Goal: Navigation & Orientation: Find specific page/section

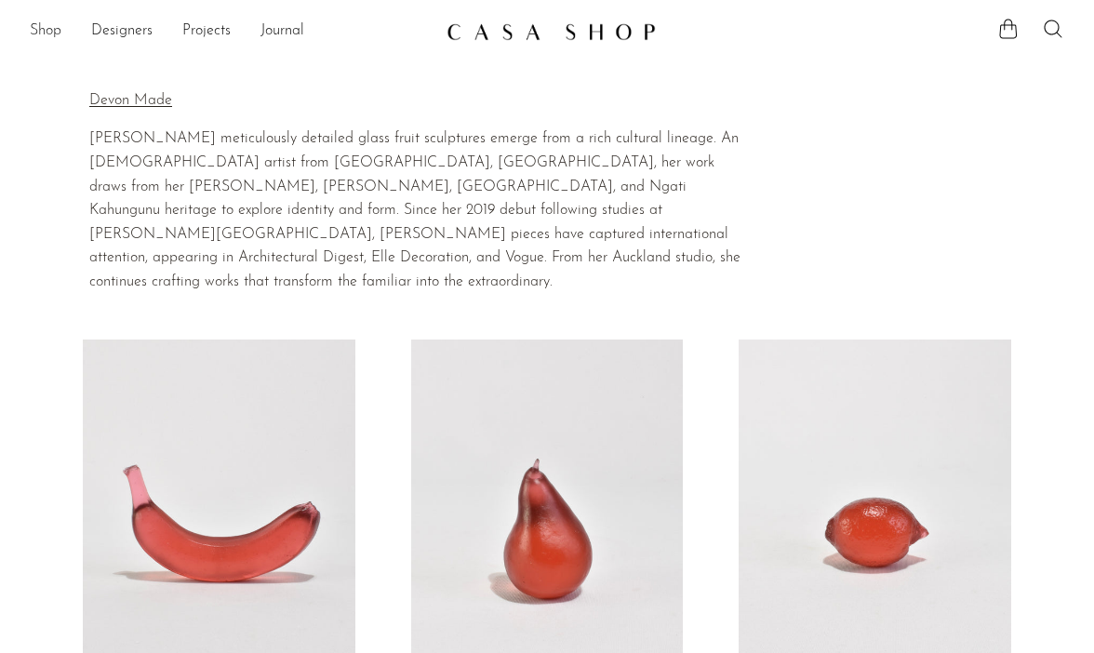
click at [44, 35] on link "Shop" at bounding box center [46, 32] width 32 height 24
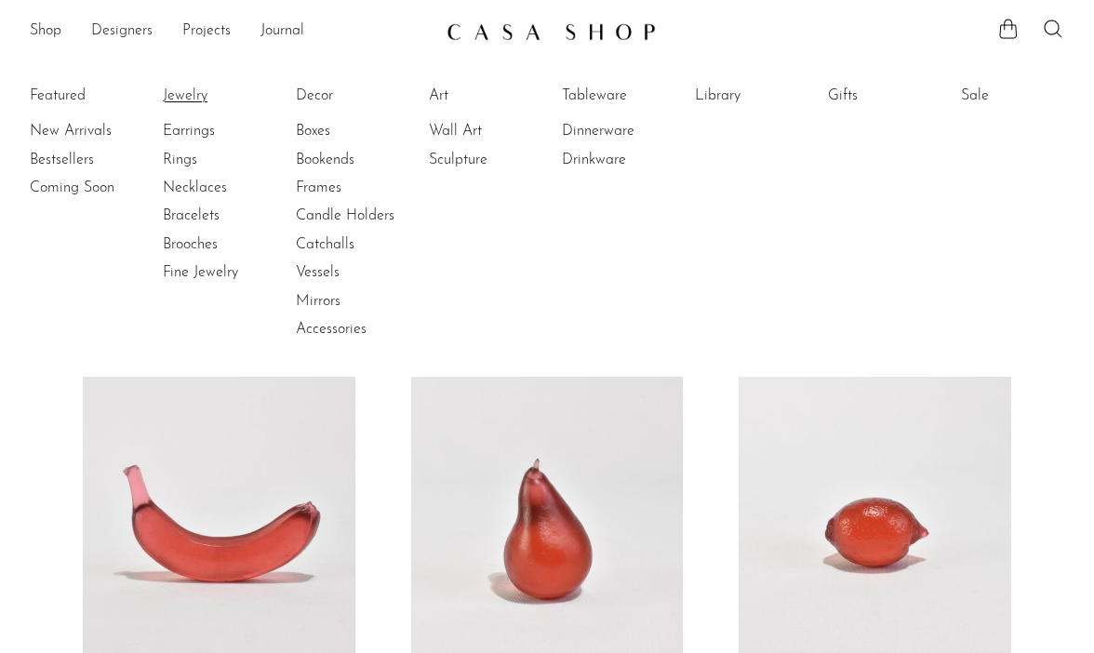
click at [190, 98] on link "Jewelry" at bounding box center [233, 96] width 140 height 20
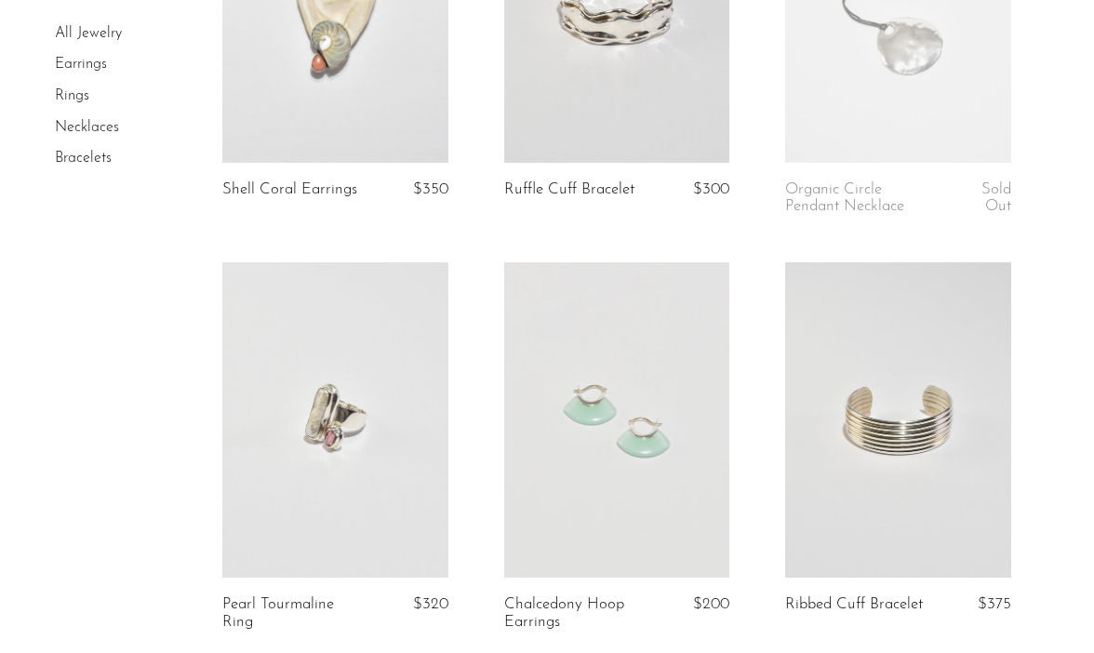
scroll to position [328, 0]
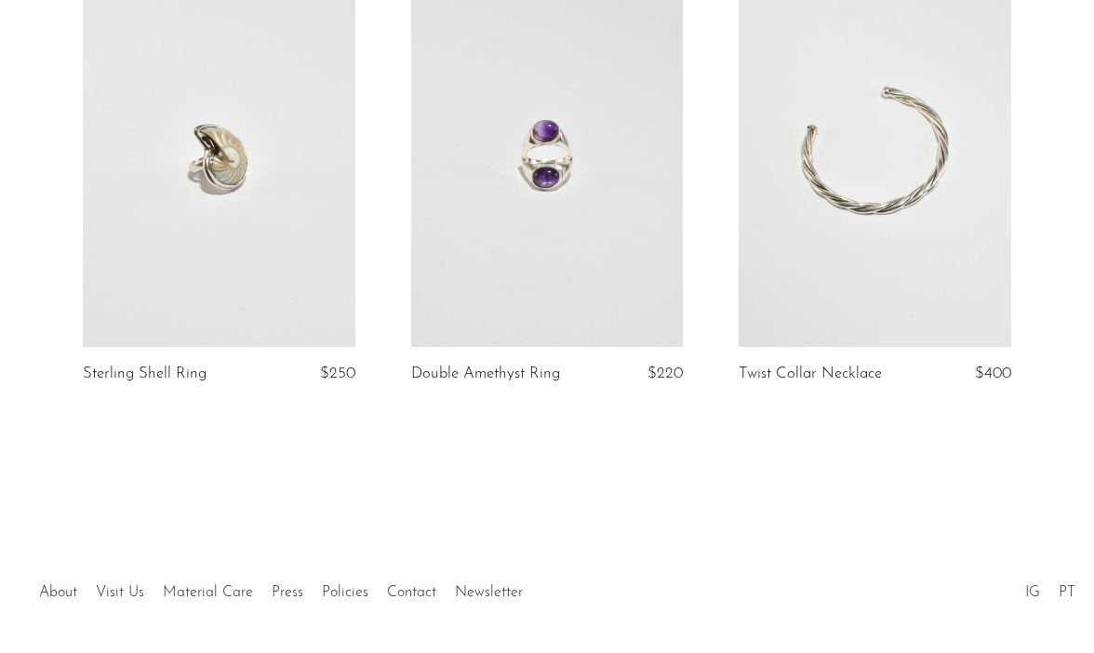
scroll to position [206, 0]
